Goal: Task Accomplishment & Management: Use online tool/utility

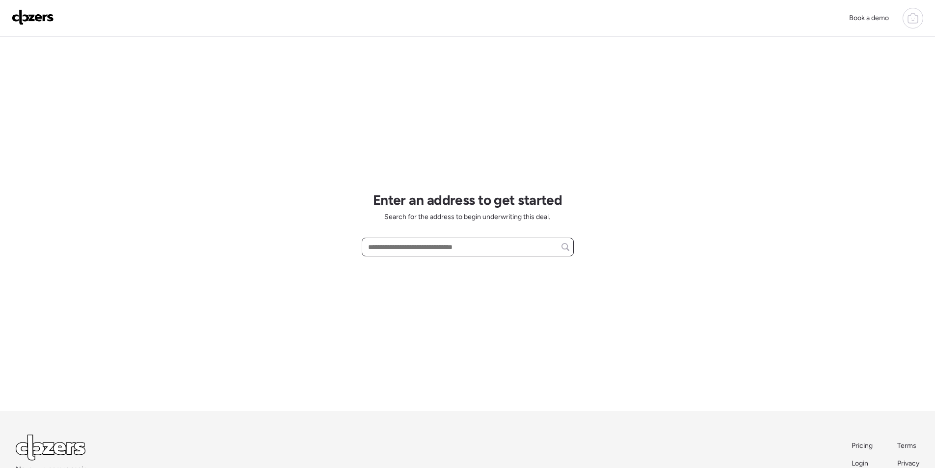
click at [452, 254] on input "text" at bounding box center [467, 247] width 203 height 14
paste input "**********"
drag, startPoint x: 394, startPoint y: 247, endPoint x: 442, endPoint y: 251, distance: 48.3
click at [442, 246] on input "**********" at bounding box center [467, 247] width 203 height 14
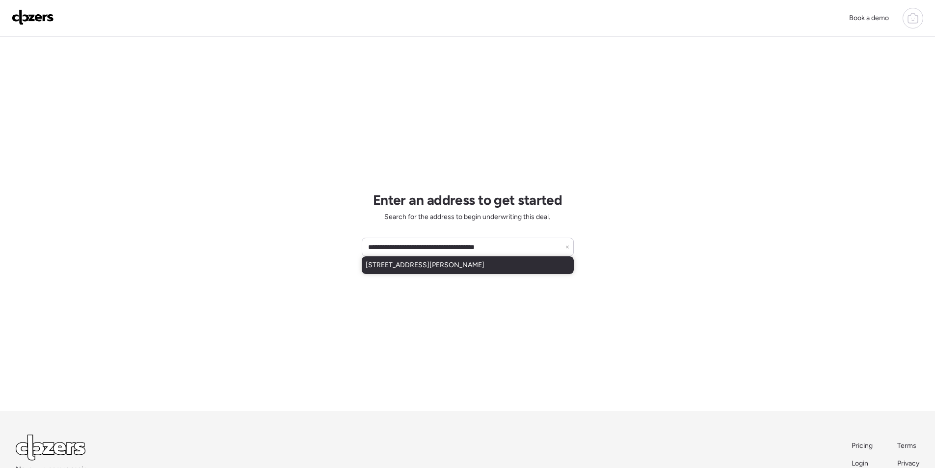
click at [432, 271] on div "[STREET_ADDRESS][PERSON_NAME]" at bounding box center [468, 265] width 212 height 18
type input "**********"
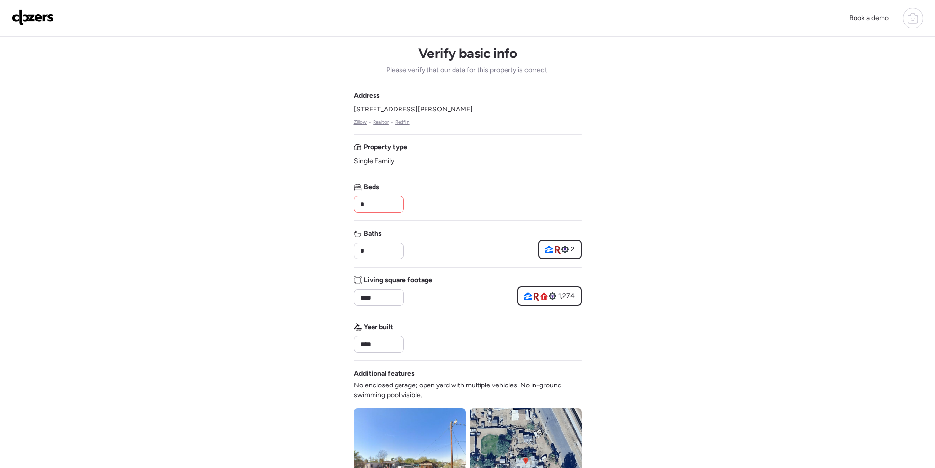
click at [389, 213] on div "Address [STREET_ADDRESS][PERSON_NAME] • Realtor • Redfin Property type Single F…" at bounding box center [468, 358] width 228 height 534
click at [389, 212] on div "*" at bounding box center [379, 204] width 50 height 17
click at [387, 206] on input "*" at bounding box center [378, 204] width 41 height 14
type input "*"
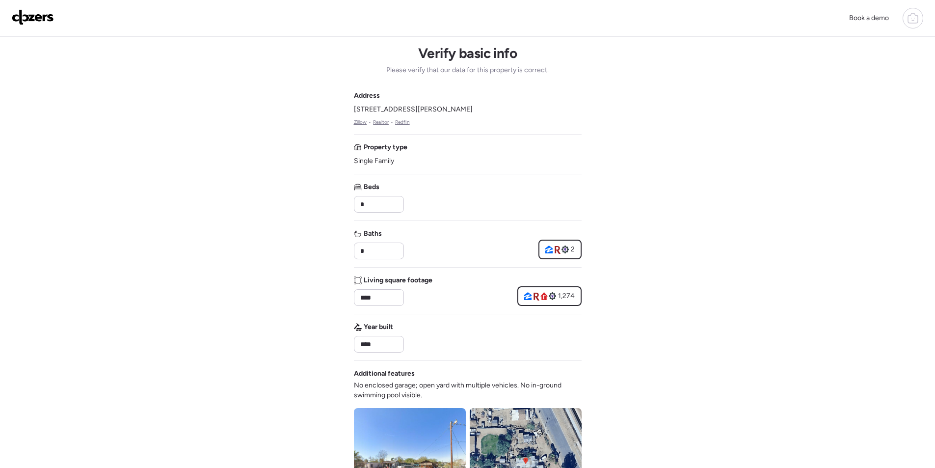
click at [488, 203] on div "Beds *" at bounding box center [468, 197] width 228 height 30
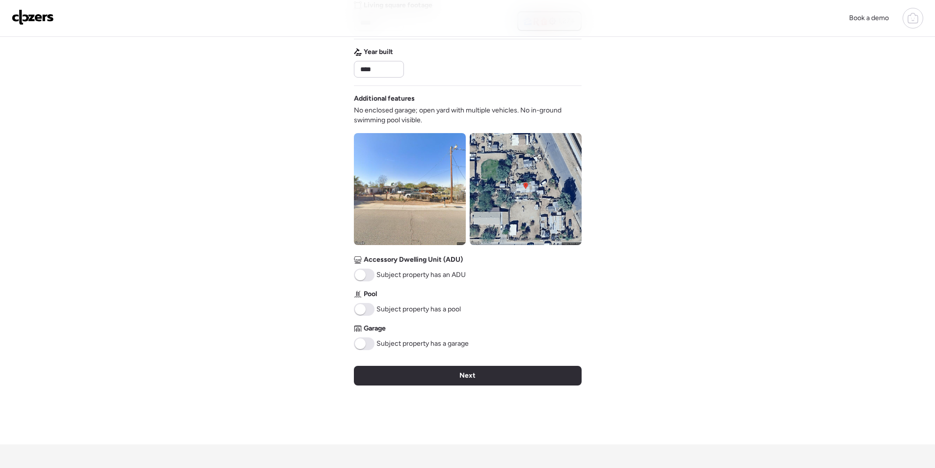
scroll to position [324, 0]
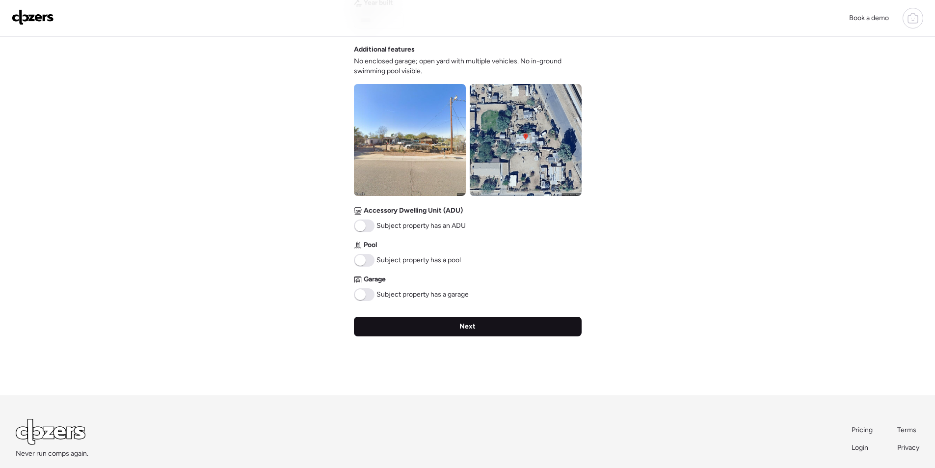
click at [461, 329] on span "Next" at bounding box center [467, 327] width 16 height 10
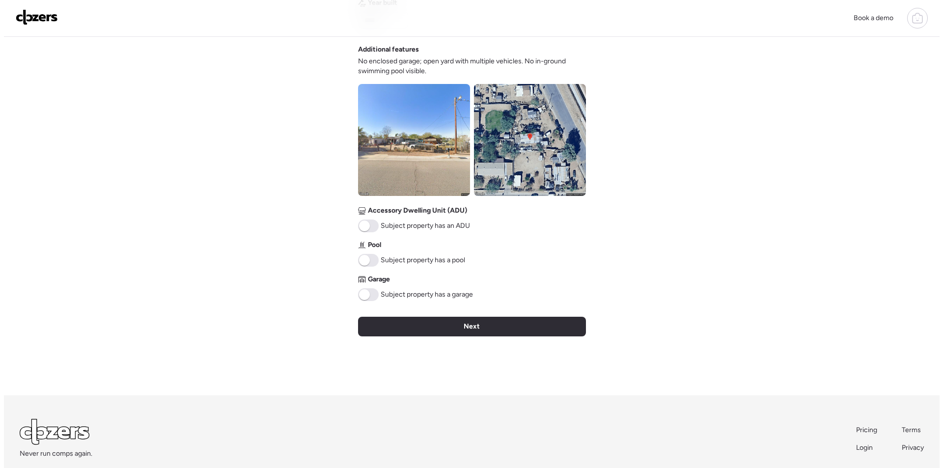
scroll to position [0, 0]
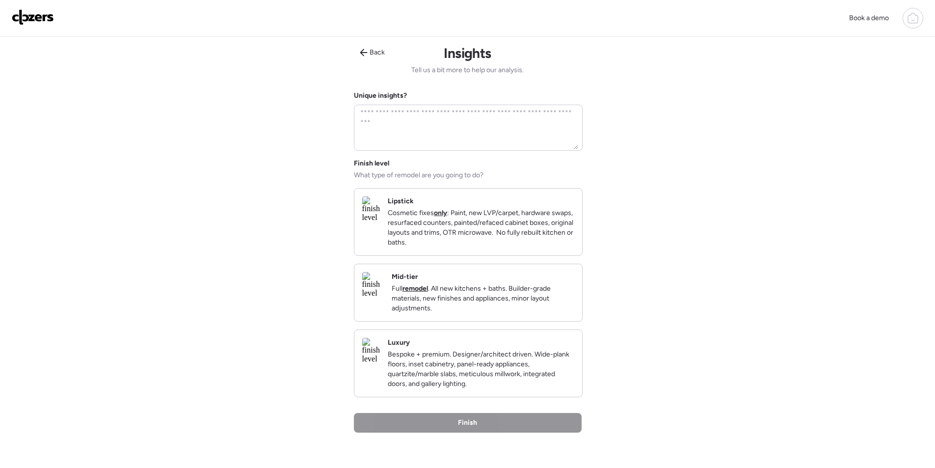
click at [538, 297] on p "Full remodel . All new kitchens + baths. Builder-grade materials, new finishes …" at bounding box center [483, 298] width 183 height 29
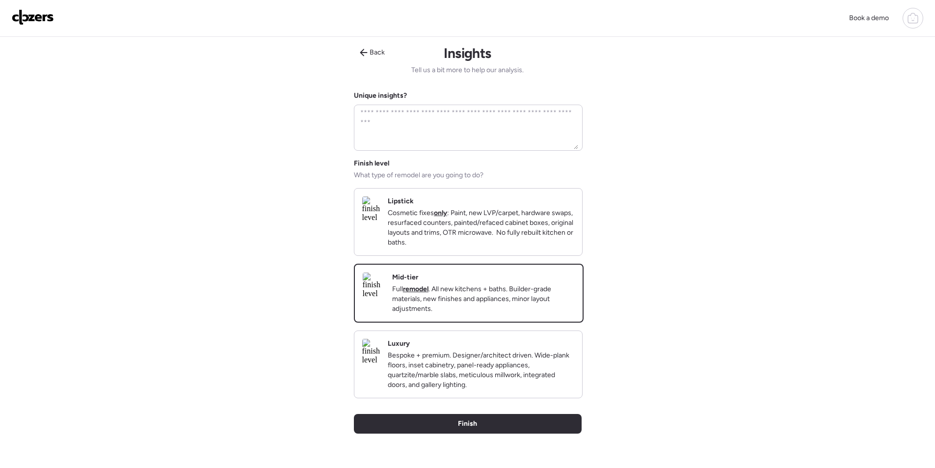
click at [528, 429] on div "Back Insights Tell us a bit more to help our analysis. Unique insights? Finish …" at bounding box center [468, 265] width 228 height 456
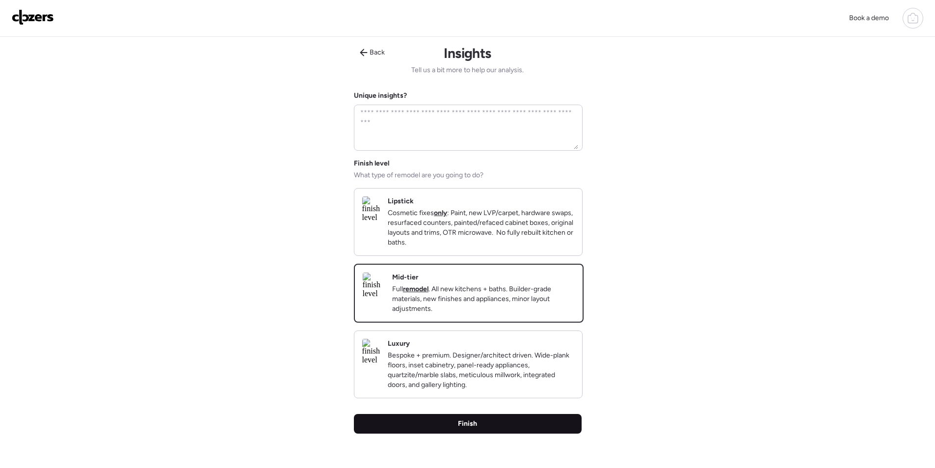
click at [530, 433] on div "Finish" at bounding box center [468, 424] width 228 height 20
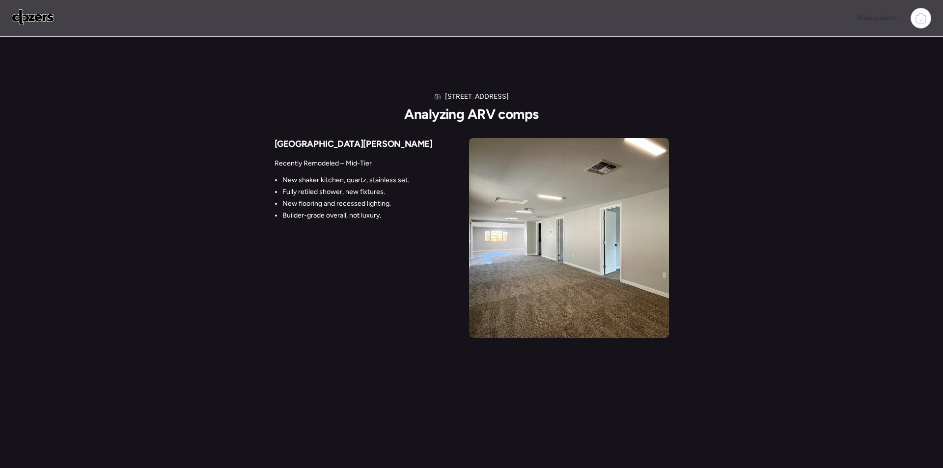
click at [1, 436] on div "[STREET_ADDRESS] Analyzing ARV comps [STREET_ADDRESS][PERSON_NAME] Recently Rem…" at bounding box center [471, 252] width 943 height 505
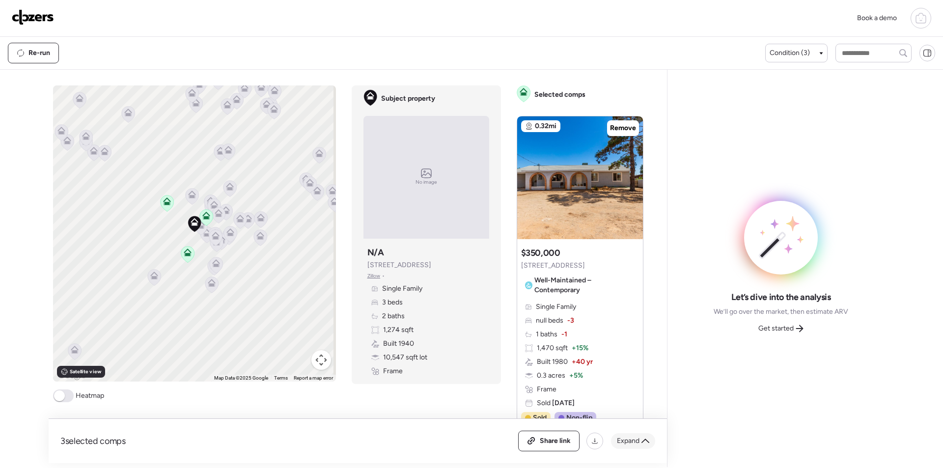
click at [633, 438] on span "Expand" at bounding box center [628, 441] width 23 height 10
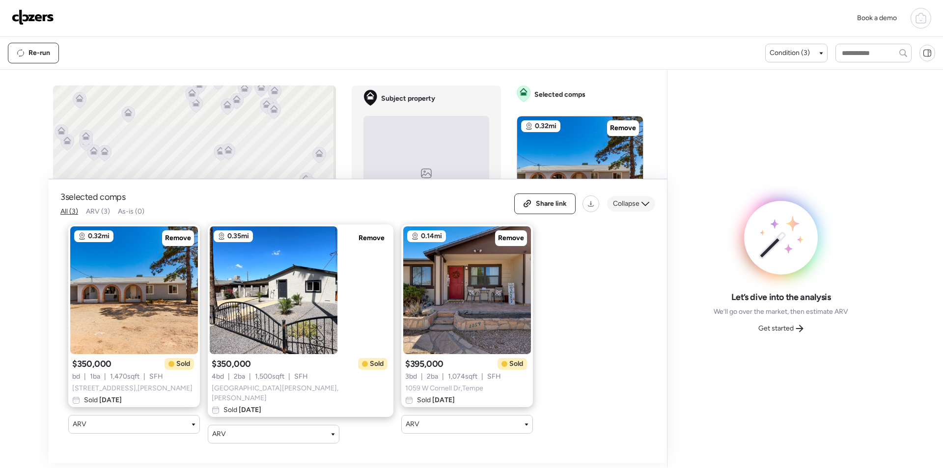
click at [632, 200] on div "Collapse" at bounding box center [631, 204] width 48 height 16
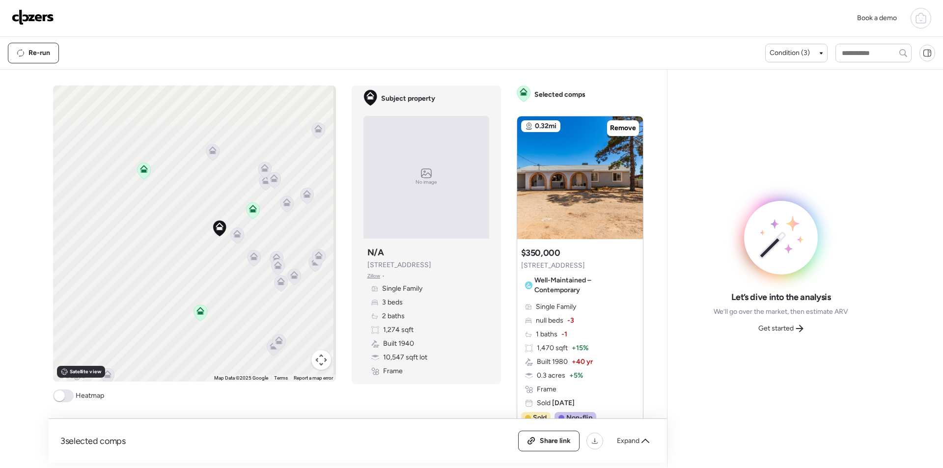
click at [230, 235] on icon at bounding box center [236, 235] width 13 height 16
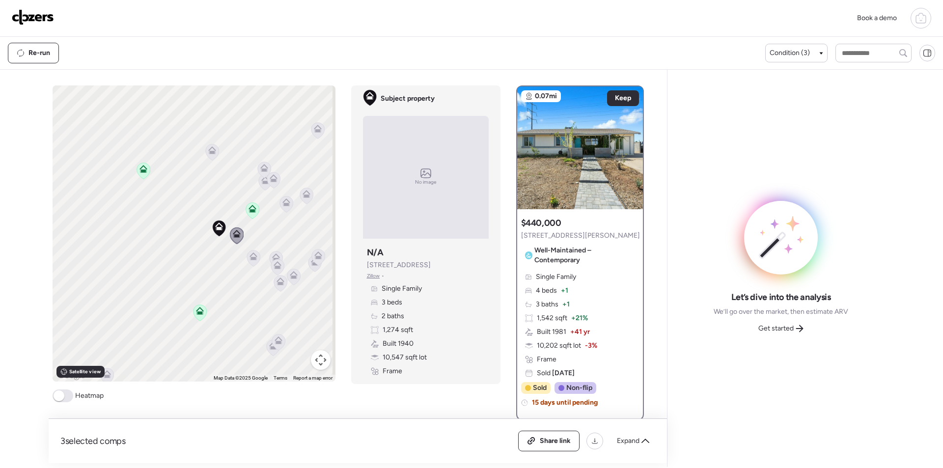
click at [249, 254] on icon at bounding box center [253, 256] width 8 height 8
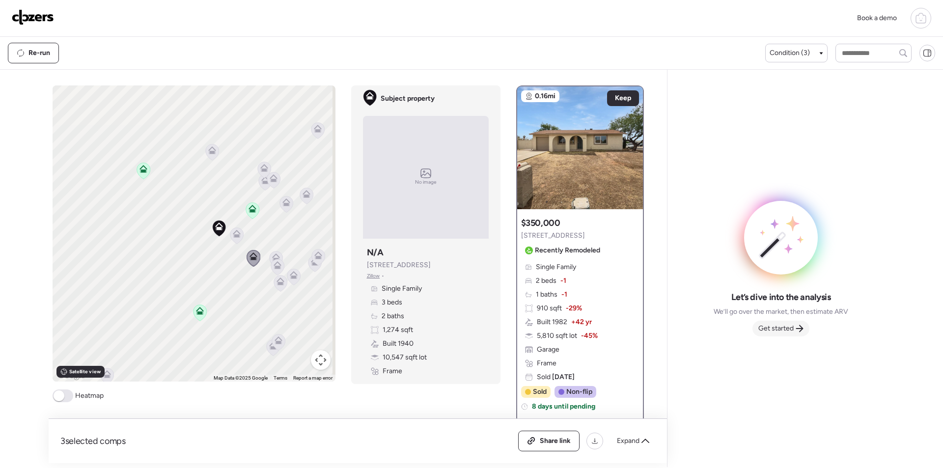
click at [778, 325] on span "Get started" at bounding box center [775, 329] width 35 height 10
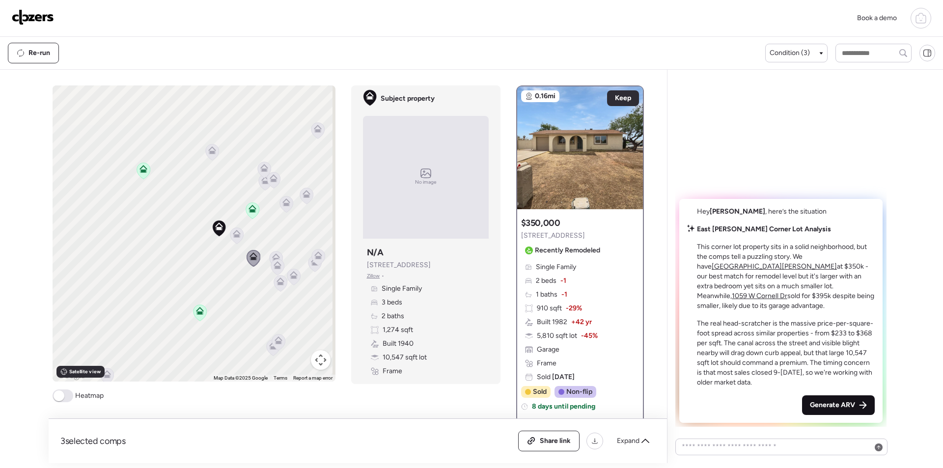
click at [857, 400] on div "Generate ARV" at bounding box center [838, 405] width 73 height 20
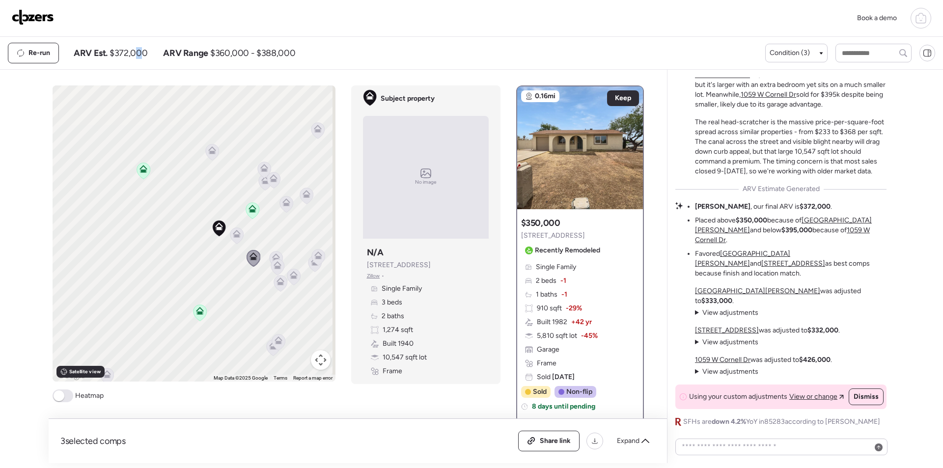
click at [139, 54] on span "$372,000" at bounding box center [128, 53] width 38 height 12
click at [137, 53] on span "$372,000" at bounding box center [128, 53] width 38 height 12
click at [559, 440] on span "Share link" at bounding box center [555, 441] width 31 height 10
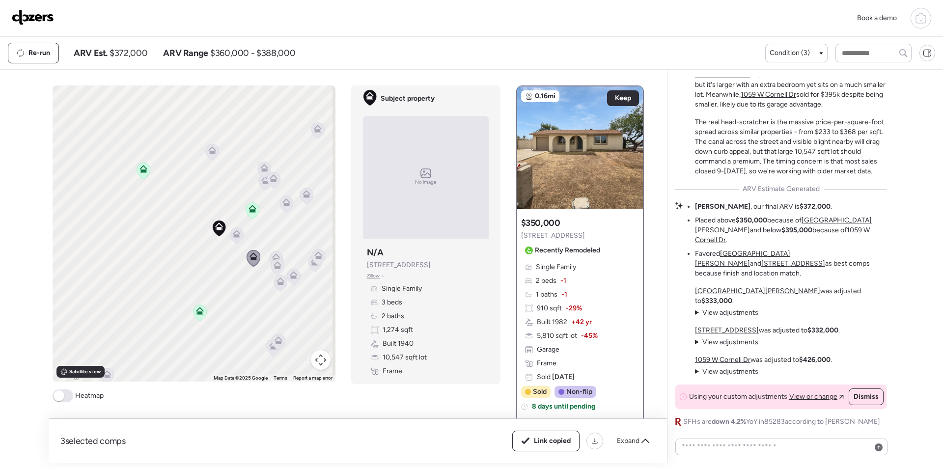
click at [37, 26] on link at bounding box center [33, 18] width 42 height 18
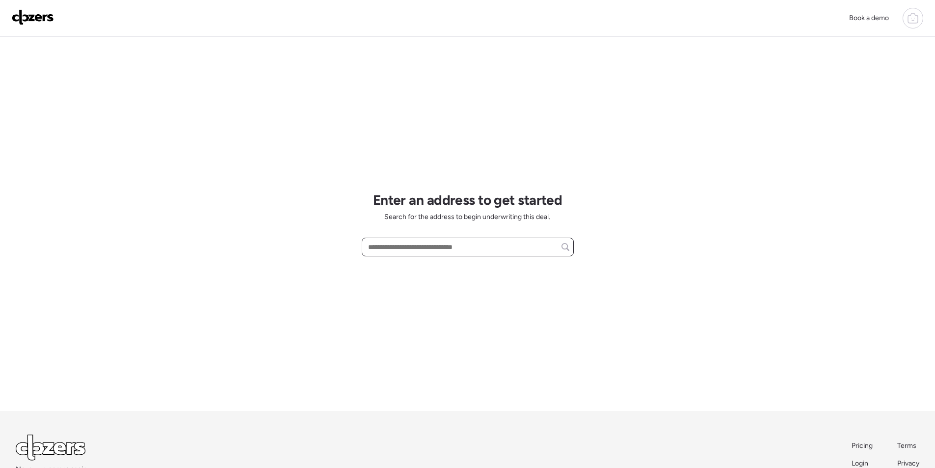
click at [508, 250] on input "text" at bounding box center [467, 247] width 203 height 14
paste input "**********"
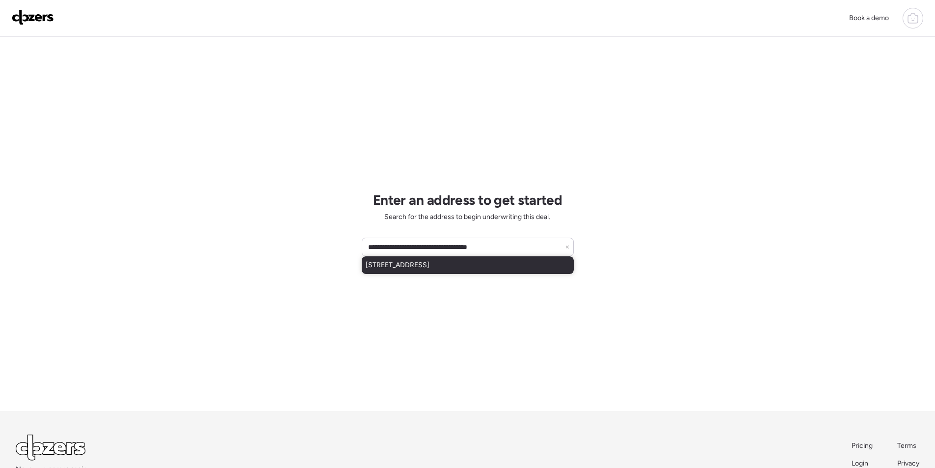
click at [430, 270] on span "19251 N Carnation Dr, Sun City, AZ, 85373" at bounding box center [398, 265] width 64 height 10
type input "**********"
